Goal: Information Seeking & Learning: Learn about a topic

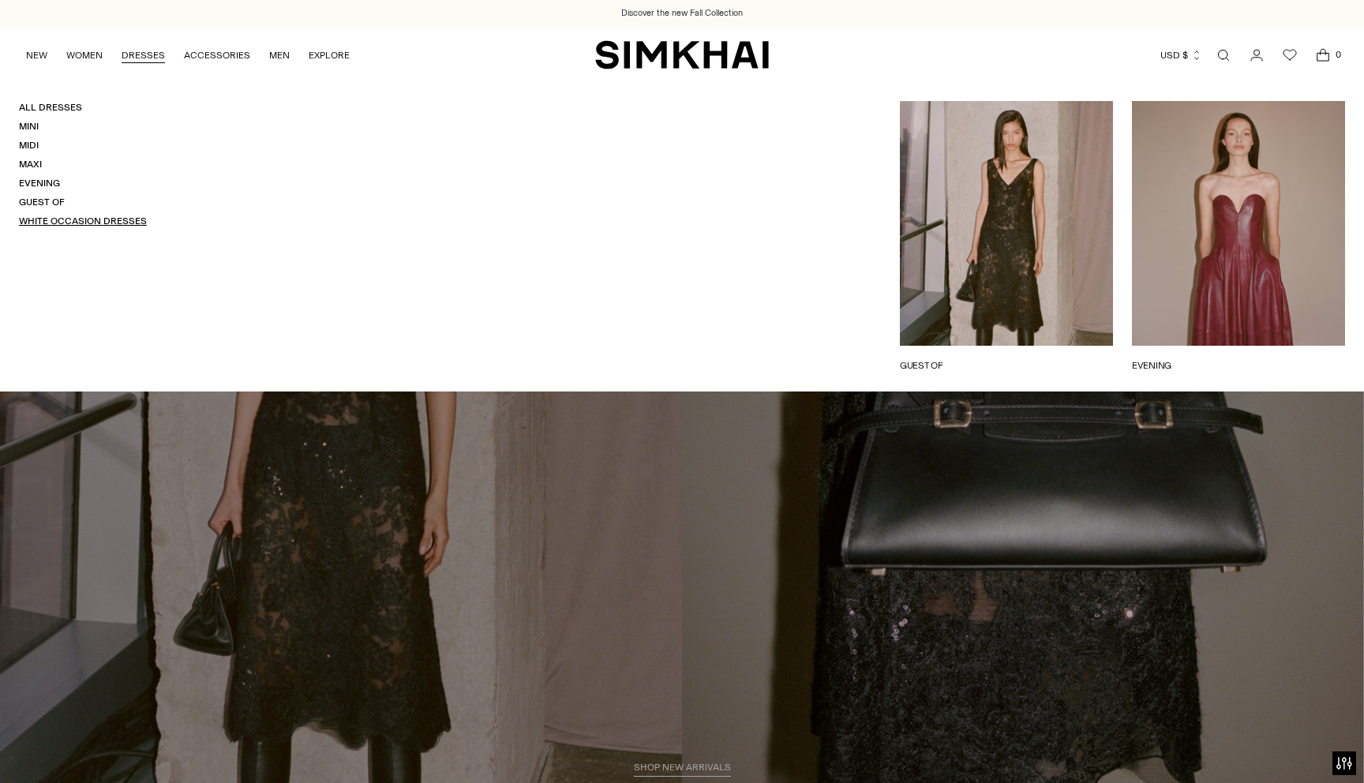
click at [92, 215] on link "White Occasion Dresses" at bounding box center [83, 220] width 128 height 11
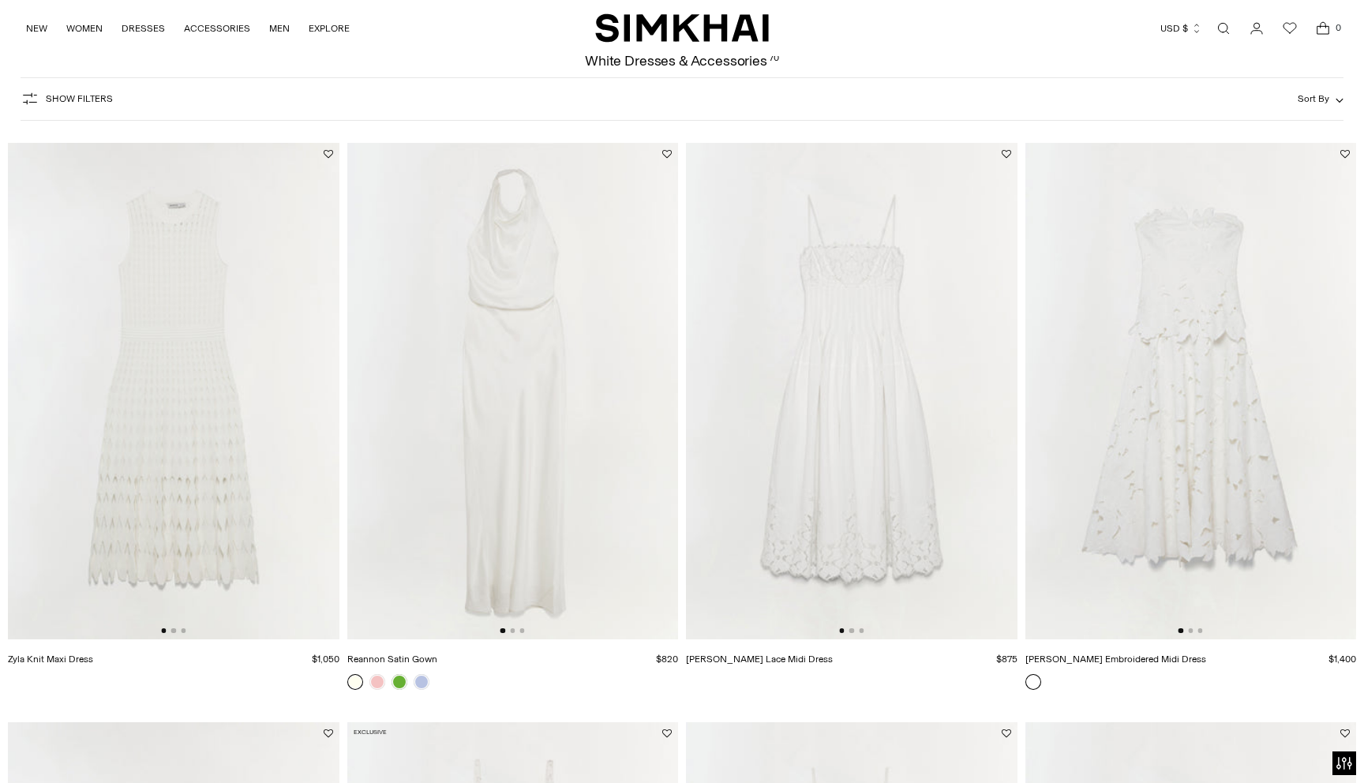
scroll to position [80, 0]
click at [239, 404] on img at bounding box center [173, 388] width 331 height 496
click at [1212, 350] on img at bounding box center [1190, 388] width 331 height 496
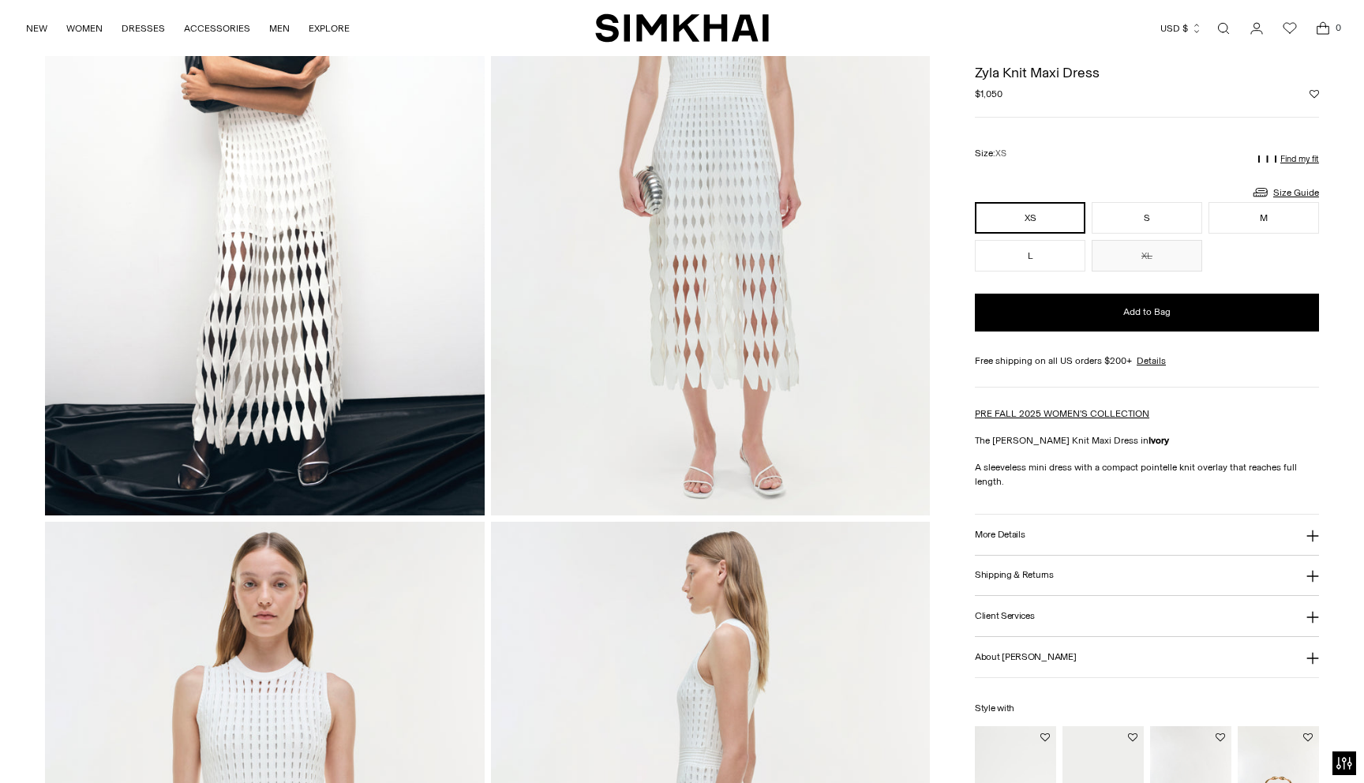
scroll to position [54, 0]
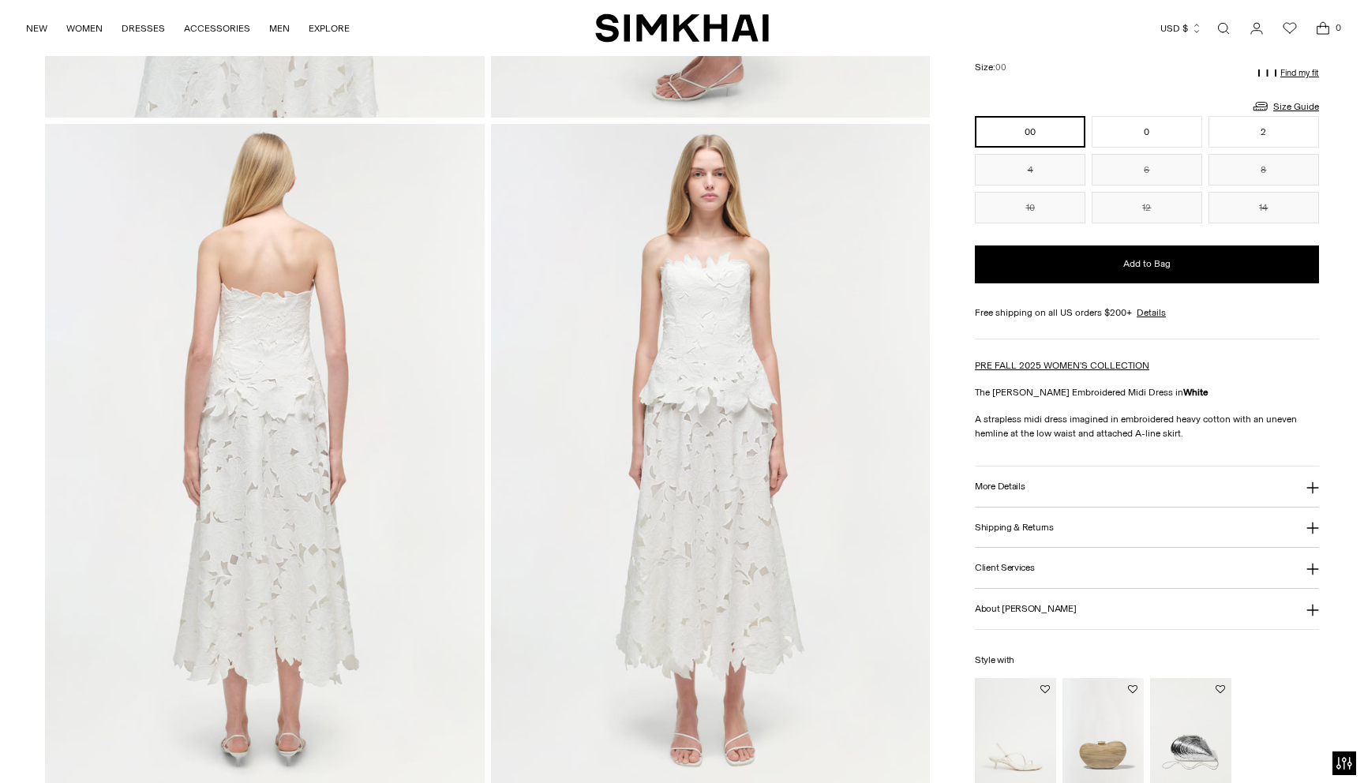
scroll to position [1326, 0]
